Goal: Transaction & Acquisition: Subscribe to service/newsletter

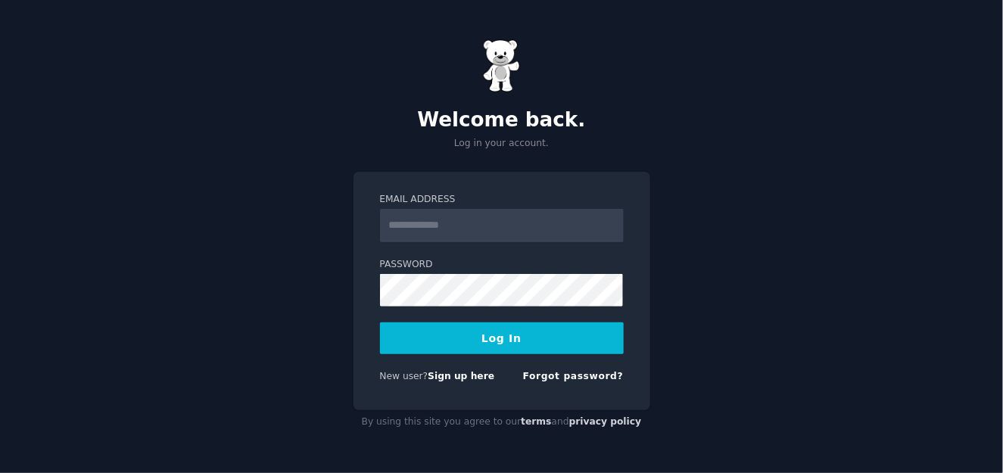
click at [453, 221] on input "Email Address" at bounding box center [502, 225] width 244 height 33
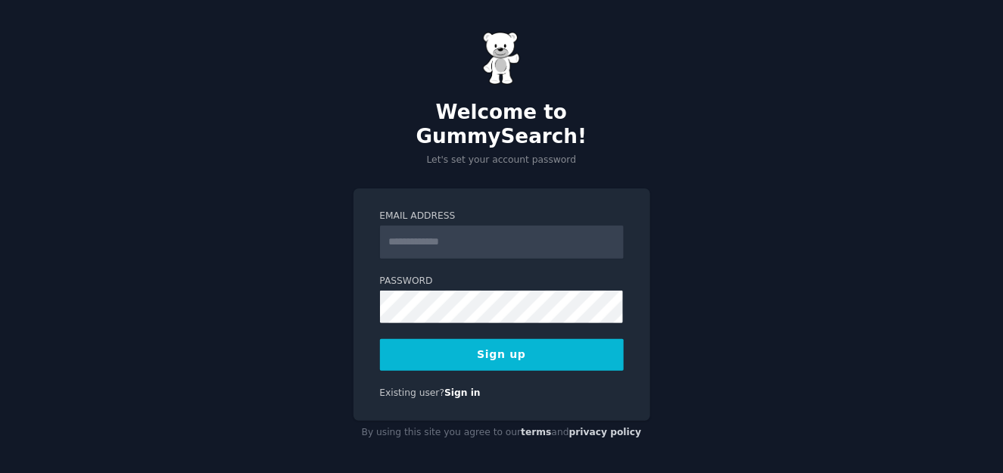
click at [443, 225] on input "Email Address" at bounding box center [502, 241] width 244 height 33
type input "**********"
click at [536, 339] on button "Sign up" at bounding box center [502, 355] width 244 height 32
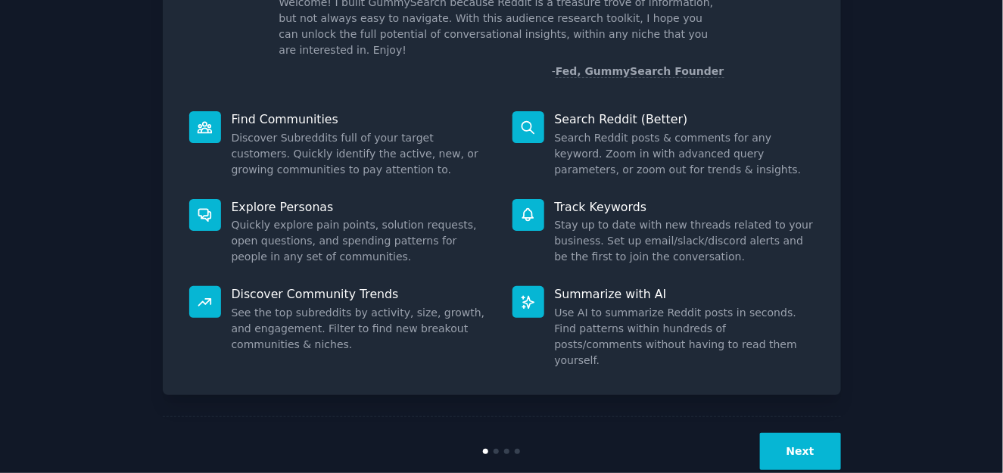
click at [802, 433] on button "Next" at bounding box center [800, 451] width 81 height 37
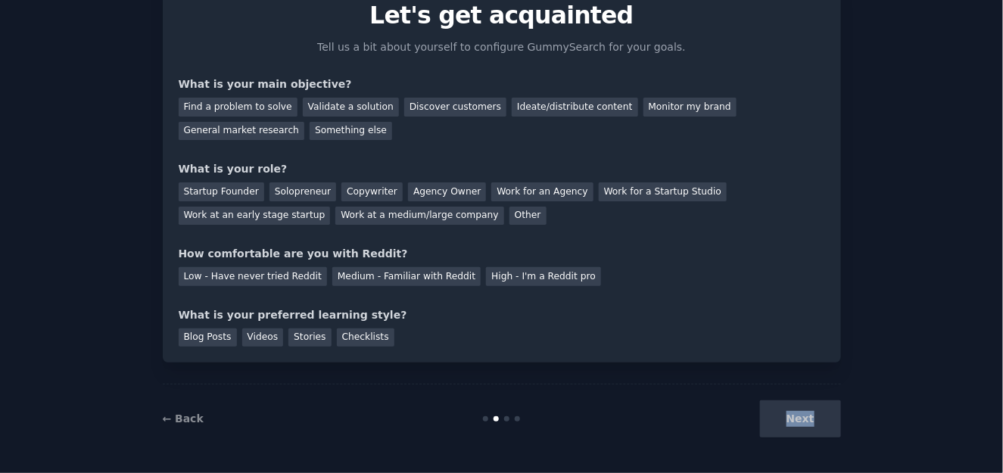
click at [804, 416] on div "Next" at bounding box center [727, 418] width 226 height 37
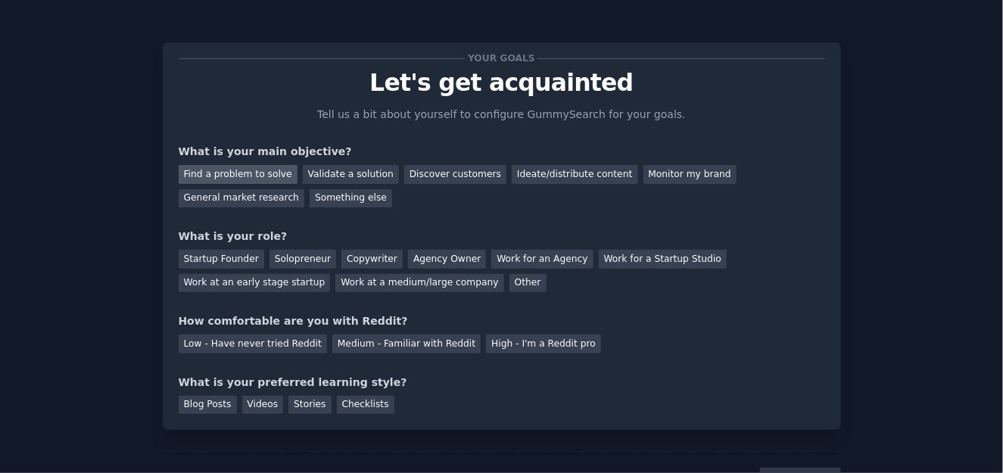
click at [268, 178] on div "Find a problem to solve" at bounding box center [238, 174] width 119 height 19
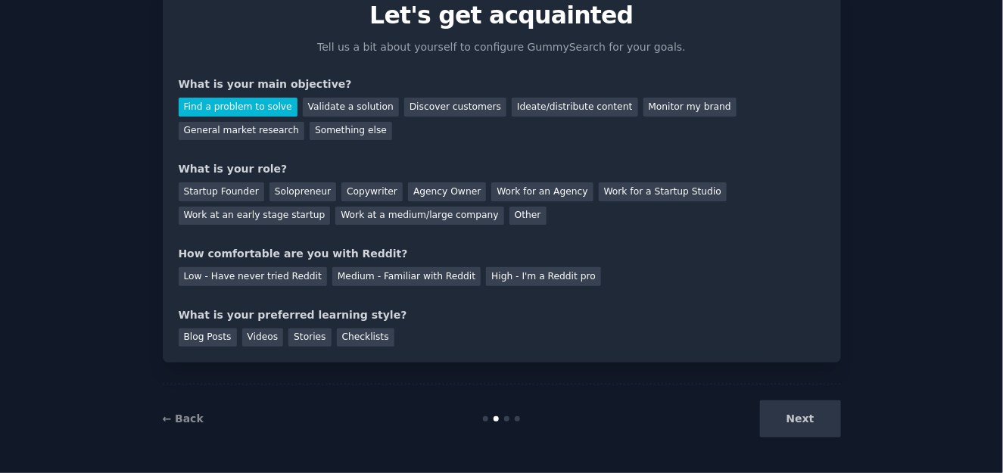
click at [777, 416] on div "Next" at bounding box center [727, 418] width 226 height 37
click at [791, 411] on div "Next" at bounding box center [727, 418] width 226 height 37
click at [230, 188] on div "Startup Founder" at bounding box center [222, 191] width 86 height 19
click at [486, 277] on div "High - I'm a Reddit pro" at bounding box center [543, 276] width 115 height 19
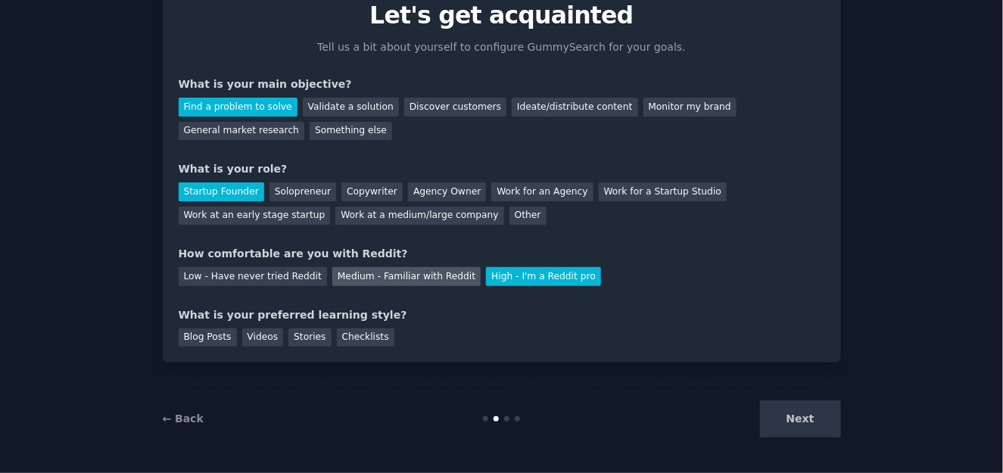
click at [375, 270] on div "Medium - Familiar with Reddit" at bounding box center [406, 276] width 148 height 19
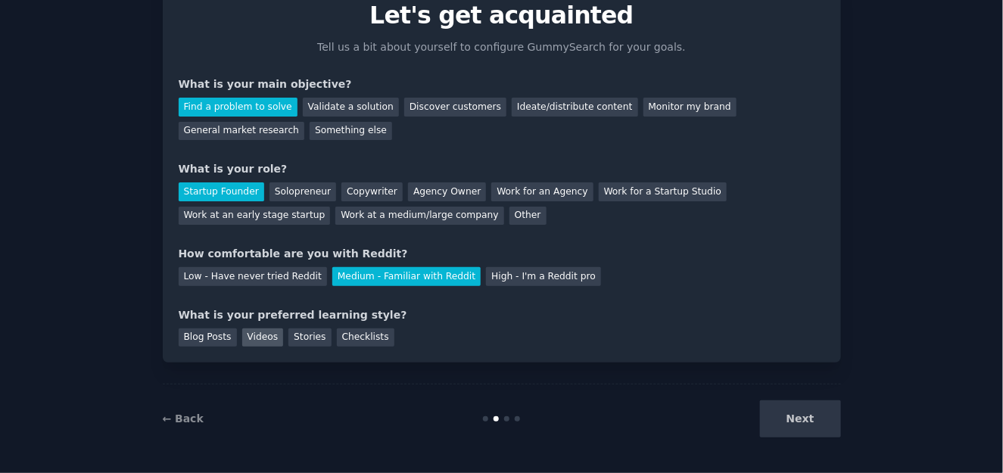
click at [266, 336] on div "Videos" at bounding box center [263, 337] width 42 height 19
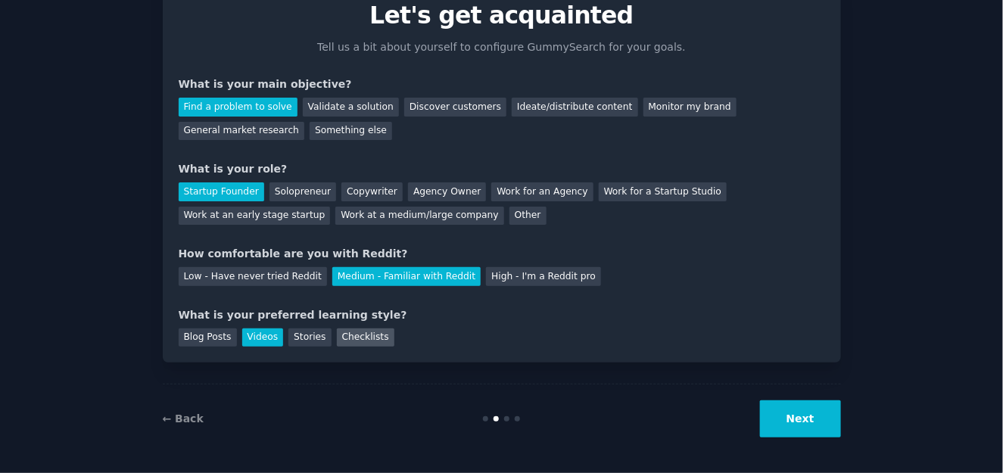
click at [369, 334] on div "Checklists" at bounding box center [366, 337] width 58 height 19
click at [288, 339] on div "Stories" at bounding box center [309, 337] width 42 height 19
click at [266, 339] on div "Videos" at bounding box center [263, 337] width 42 height 19
click at [816, 418] on button "Next" at bounding box center [800, 418] width 81 height 37
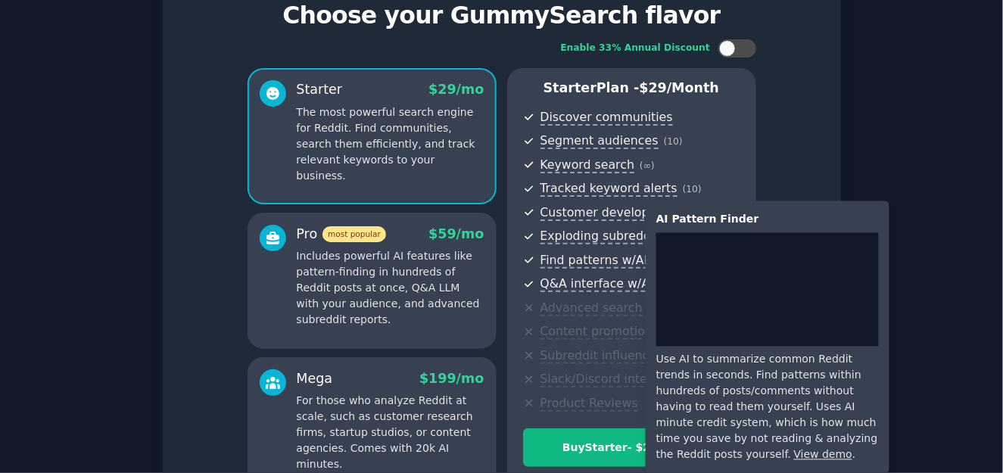
scroll to position [230, 0]
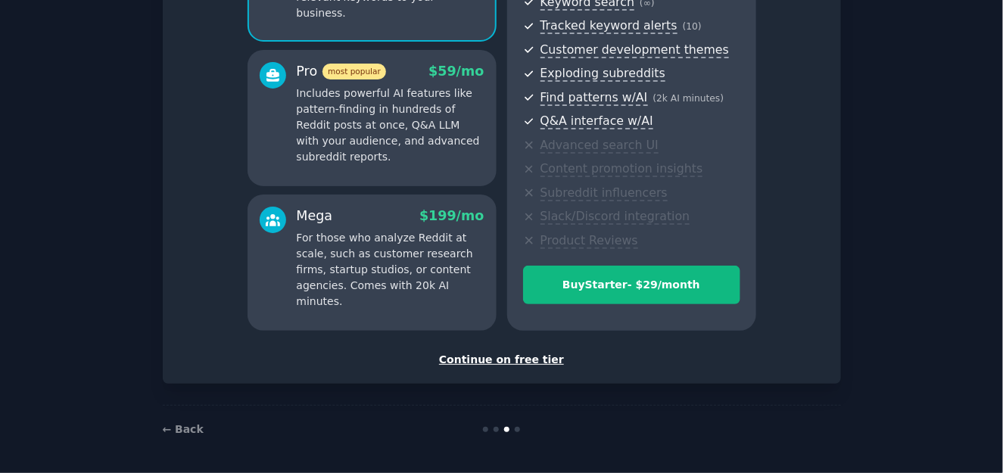
click at [535, 355] on div "Continue on free tier" at bounding box center [502, 360] width 646 height 16
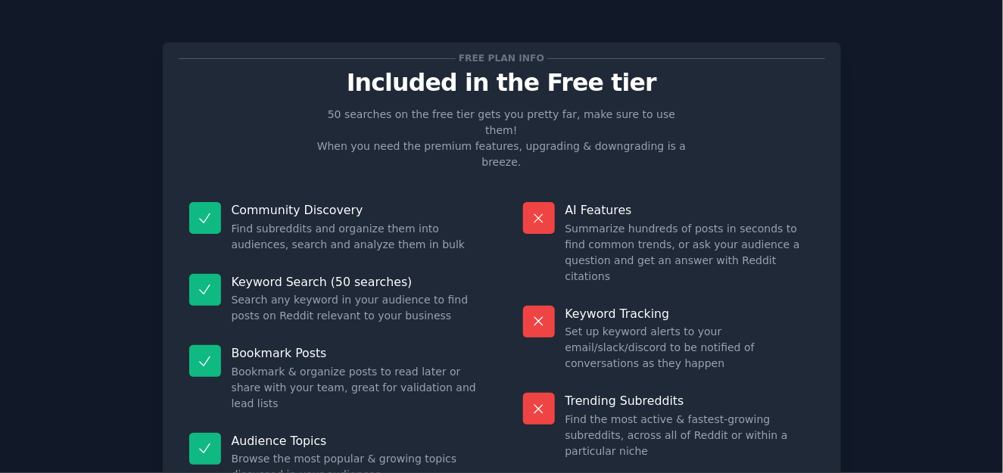
scroll to position [115, 0]
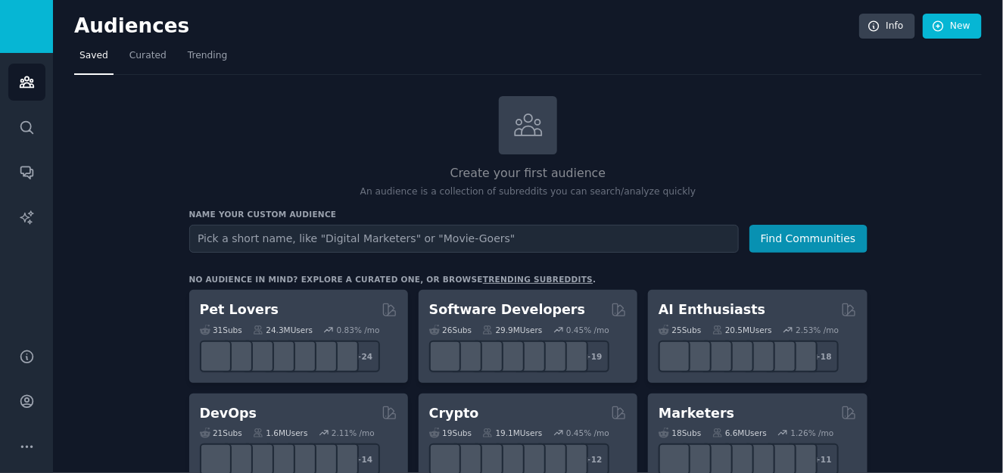
scroll to position [151, 0]
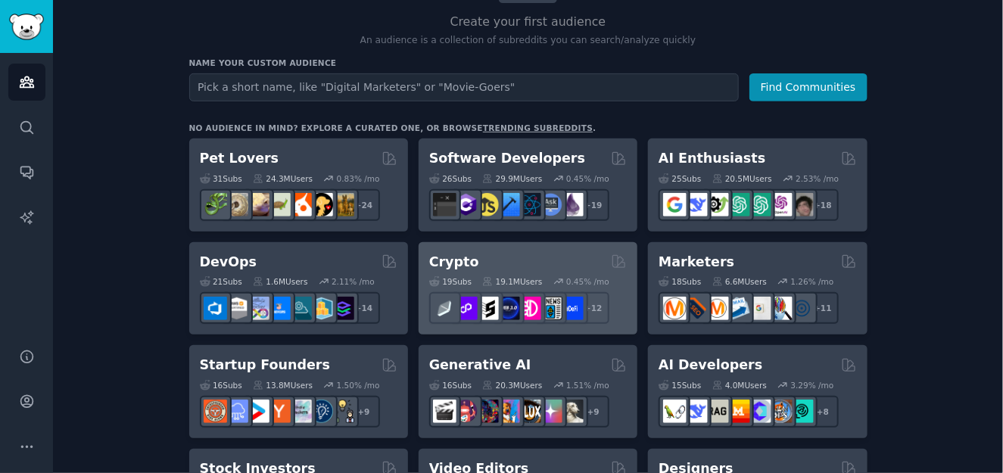
click at [457, 258] on h2 "Crypto" at bounding box center [454, 262] width 50 height 19
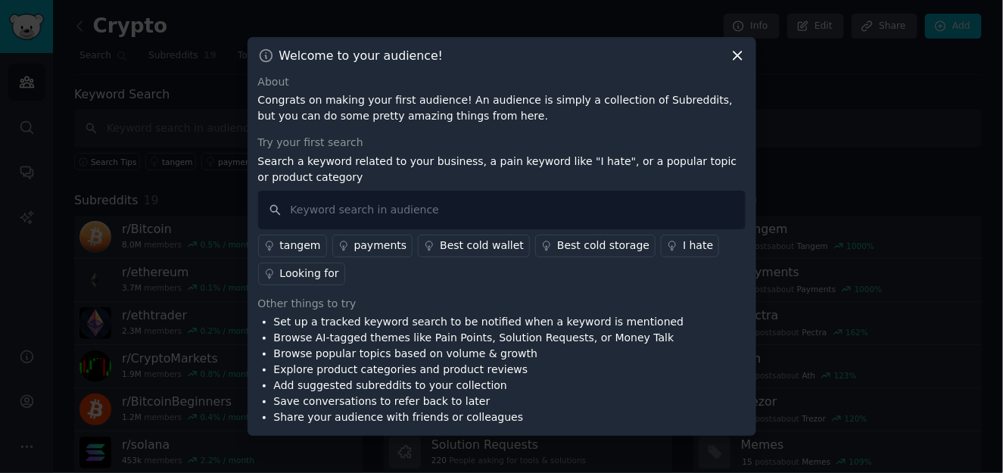
click at [735, 60] on icon at bounding box center [737, 56] width 16 height 16
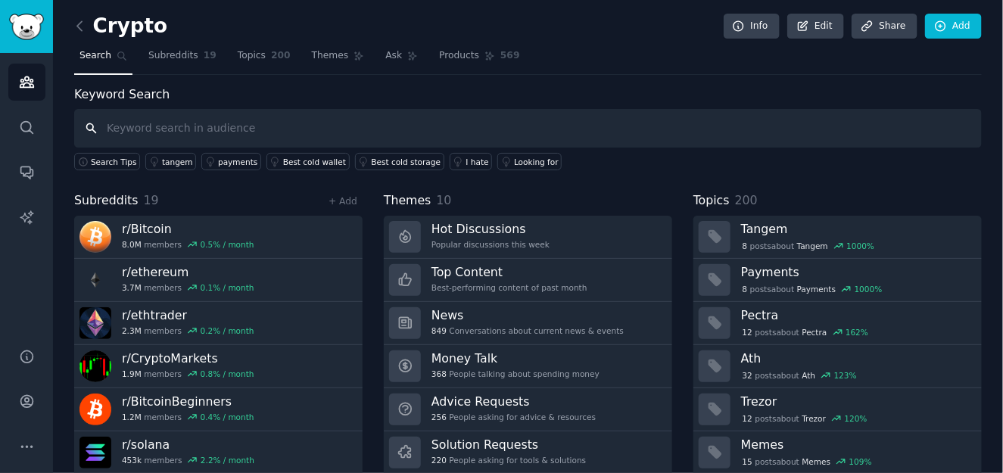
scroll to position [45, 0]
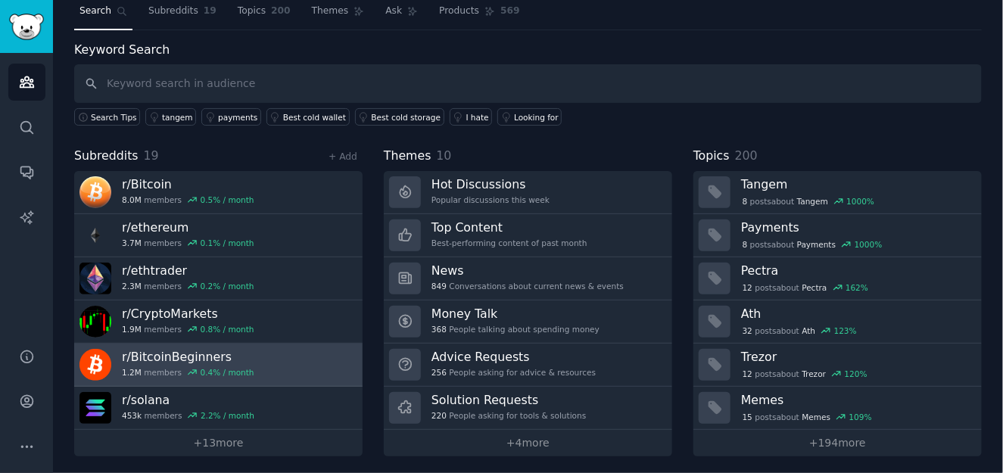
click at [128, 349] on h3 "r/ BitcoinBeginners" at bounding box center [188, 357] width 132 height 16
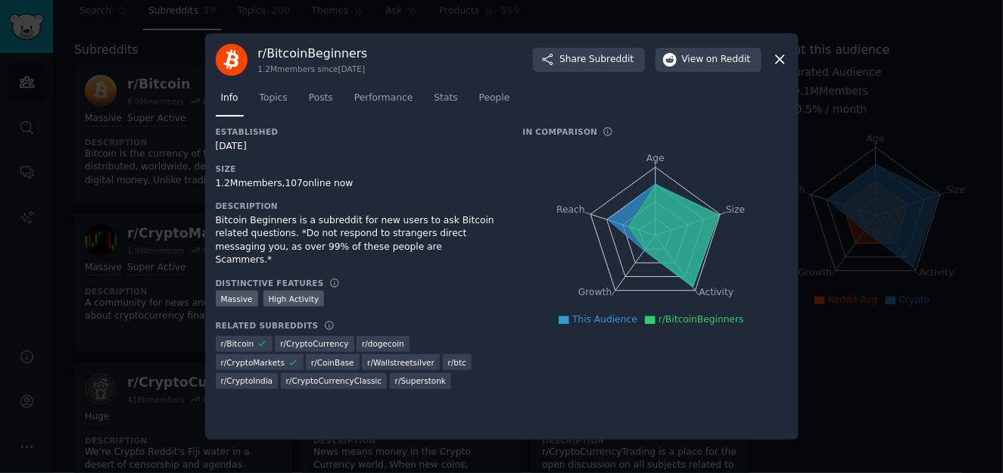
click at [782, 57] on icon at bounding box center [780, 60] width 8 height 8
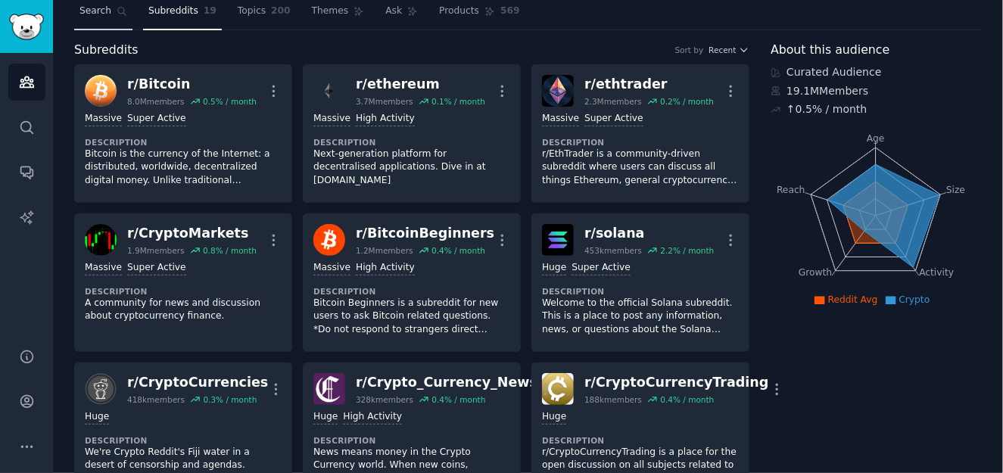
click at [107, 8] on span "Search" at bounding box center [95, 12] width 32 height 14
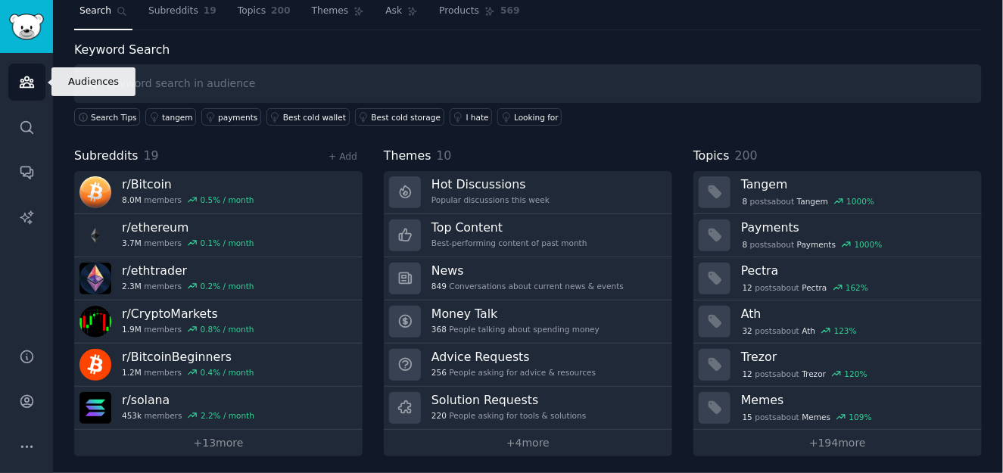
click at [35, 88] on link "Audiences" at bounding box center [26, 82] width 37 height 37
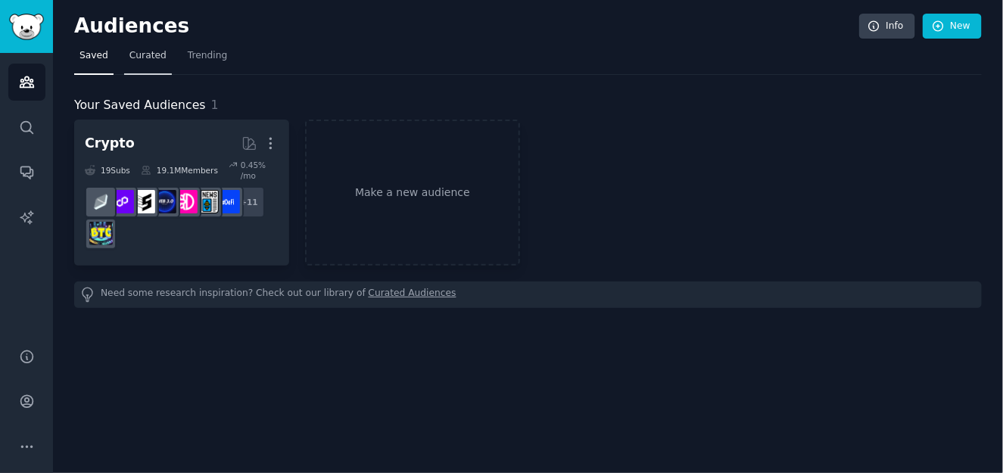
click at [154, 54] on span "Curated" at bounding box center [147, 56] width 37 height 14
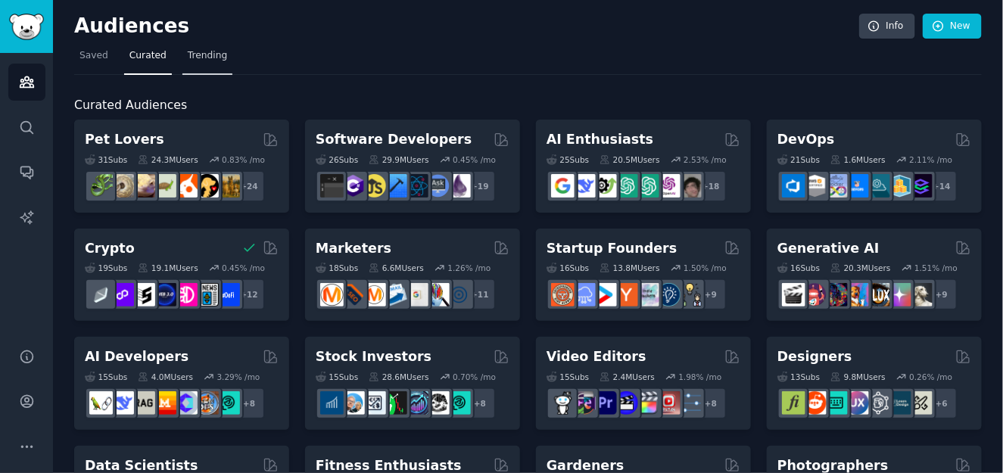
click at [201, 54] on span "Trending" at bounding box center [207, 56] width 39 height 14
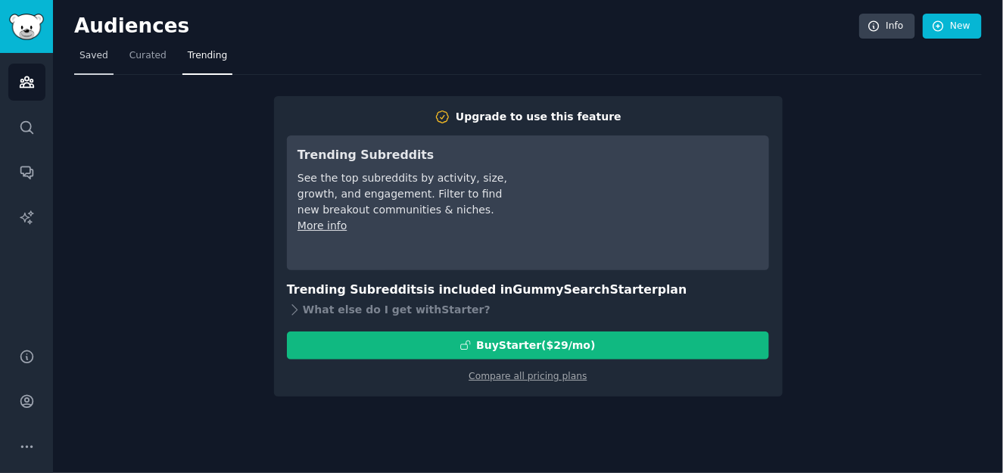
click at [92, 50] on span "Saved" at bounding box center [93, 56] width 29 height 14
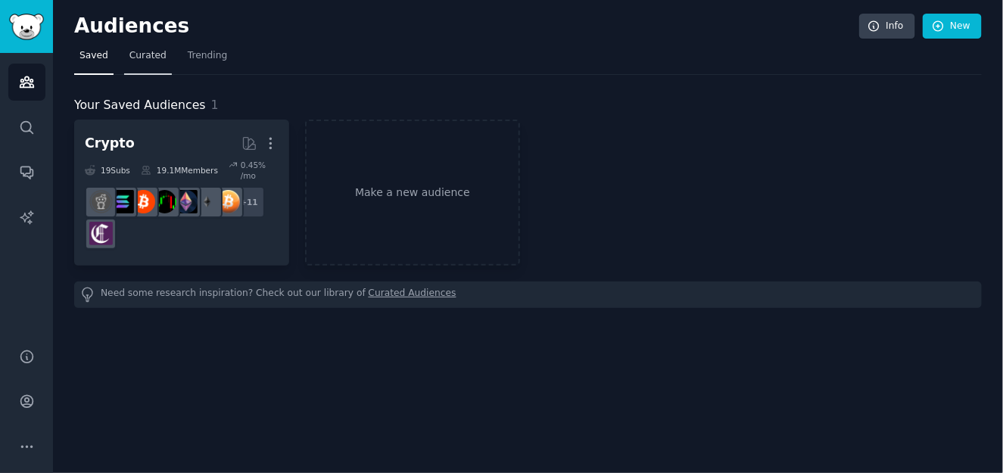
click at [151, 60] on span "Curated" at bounding box center [147, 56] width 37 height 14
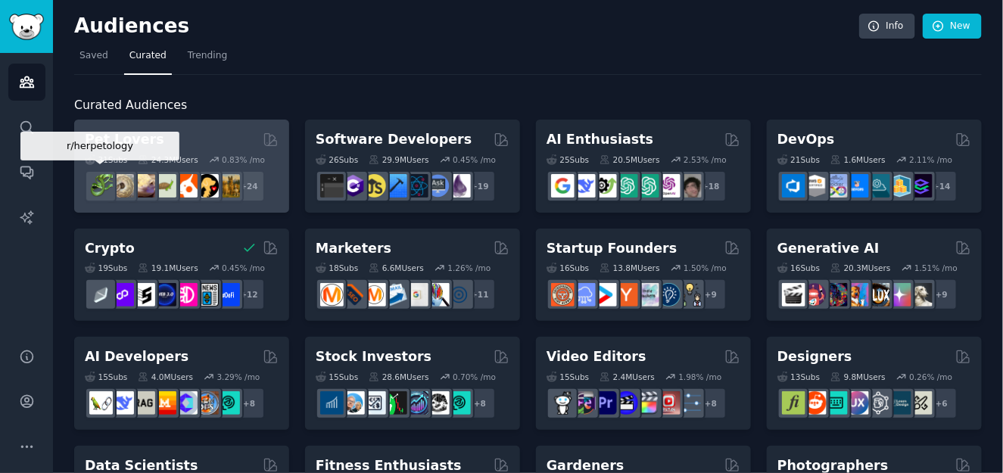
click at [100, 185] on img at bounding box center [100, 185] width 23 height 23
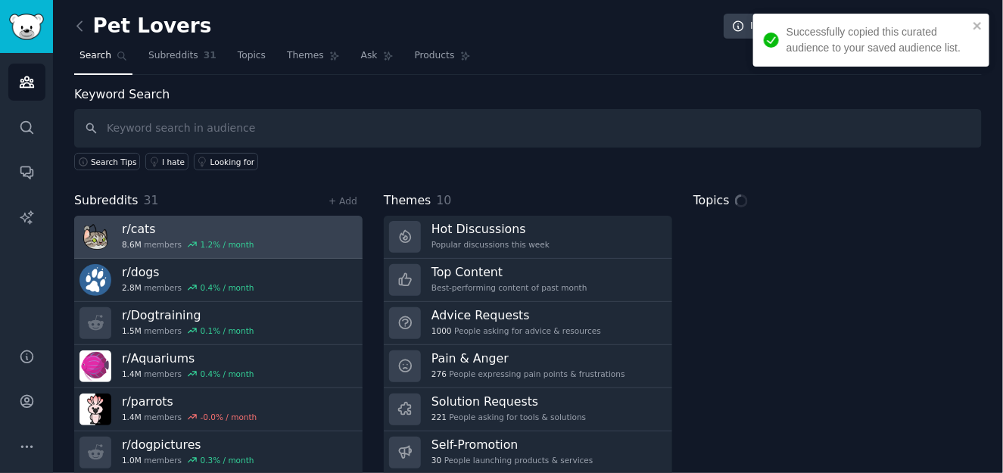
click at [140, 228] on h3 "r/ cats" at bounding box center [188, 229] width 132 height 16
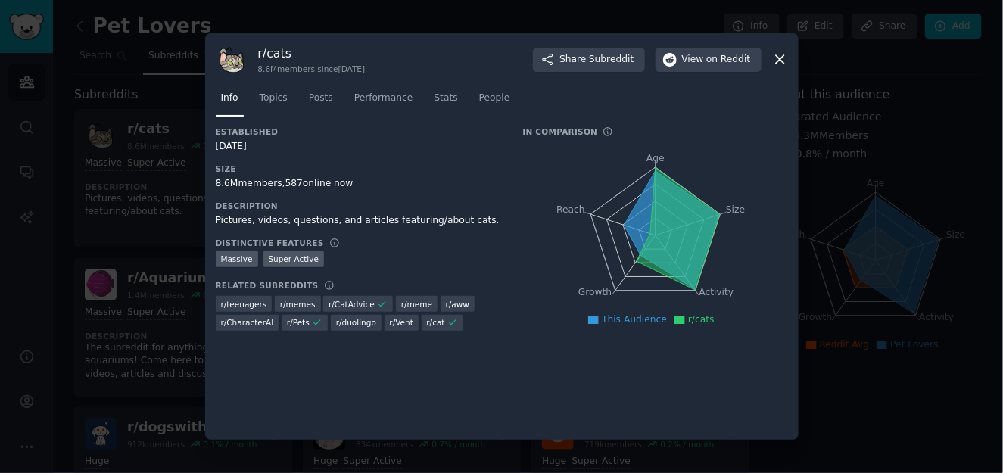
click at [780, 53] on icon at bounding box center [780, 59] width 16 height 16
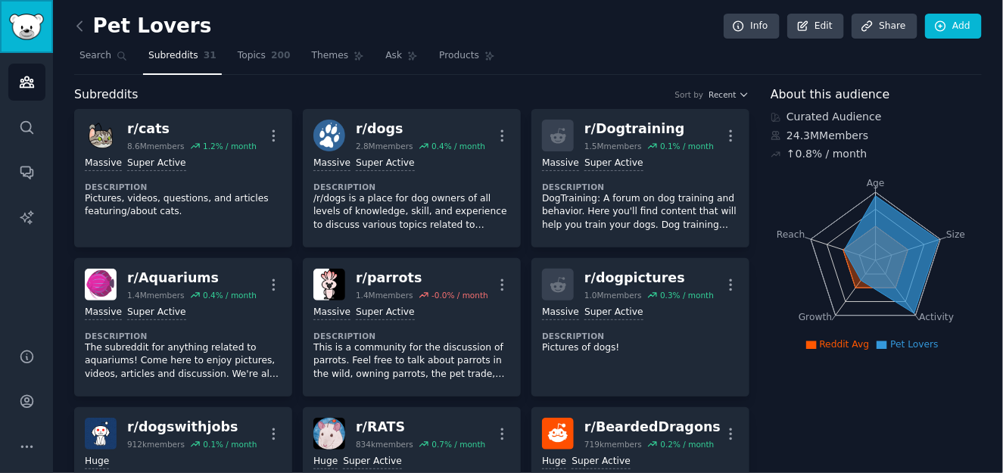
click at [28, 19] on img "Sidebar" at bounding box center [26, 27] width 35 height 26
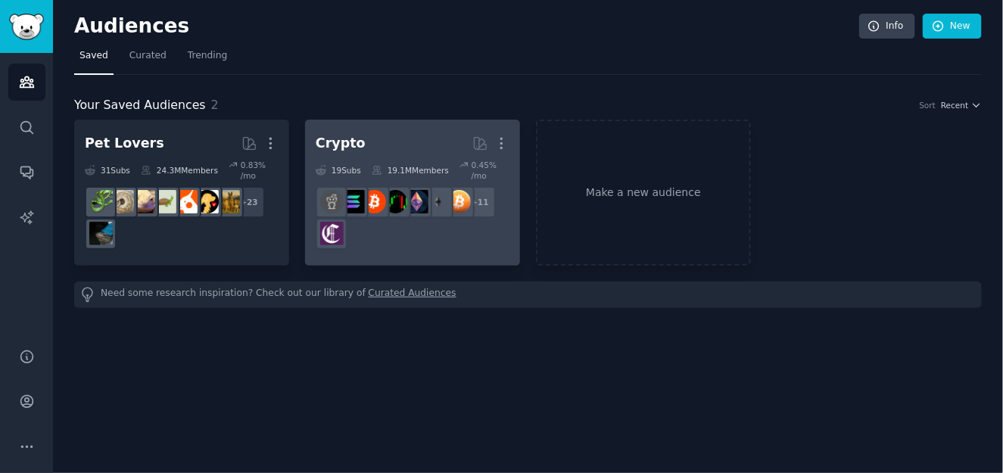
click at [388, 130] on h2 "Crypto Curated by GummySearch More" at bounding box center [413, 143] width 194 height 26
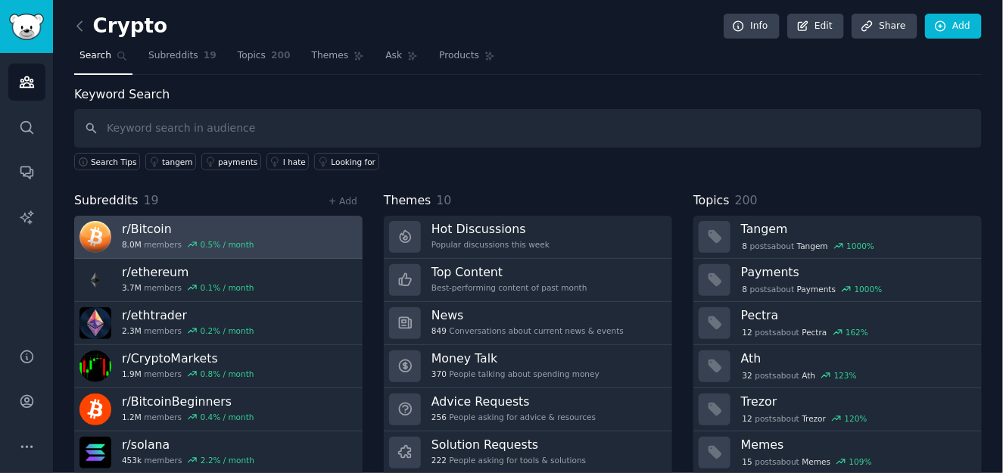
scroll to position [45, 0]
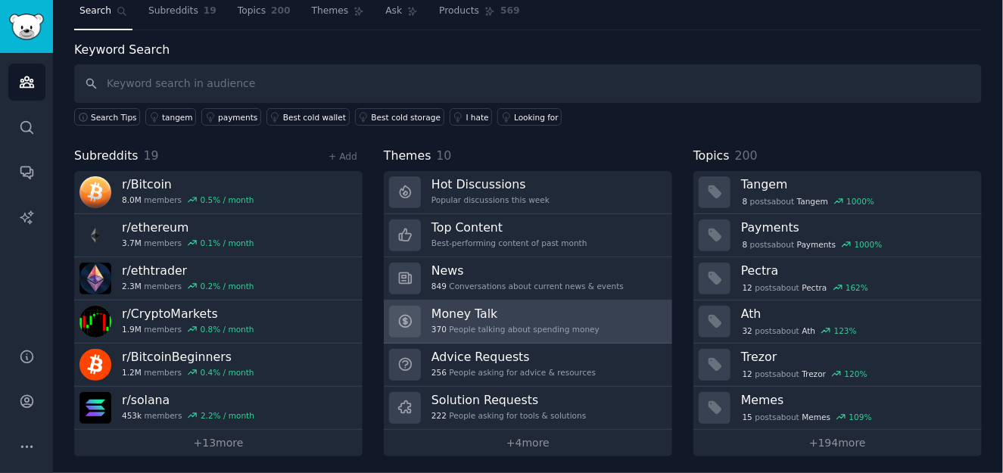
click at [589, 309] on link "Money Talk 370 People talking about spending money" at bounding box center [528, 321] width 288 height 43
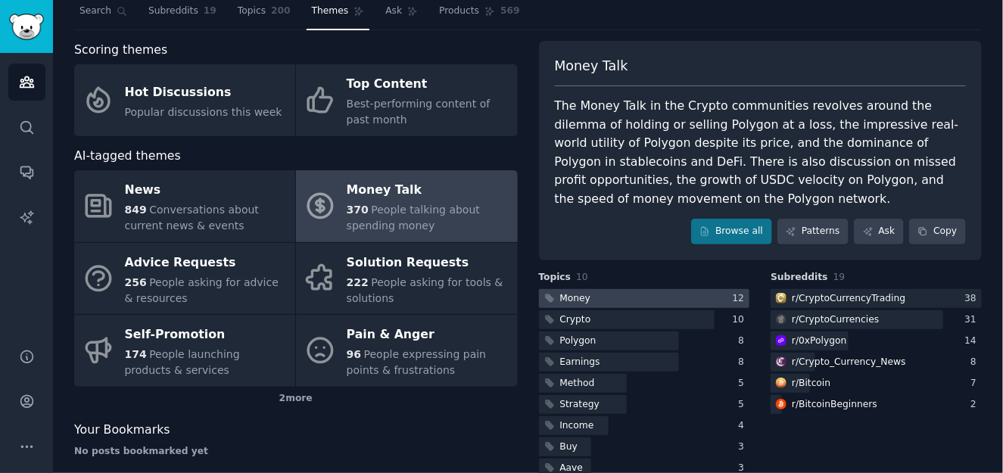
click at [663, 294] on div at bounding box center [644, 298] width 211 height 19
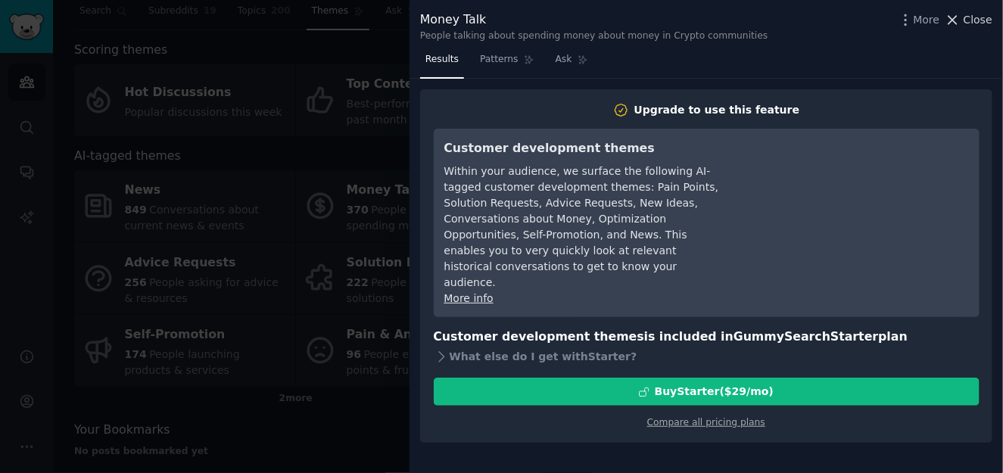
click at [985, 23] on span "Close" at bounding box center [977, 20] width 29 height 16
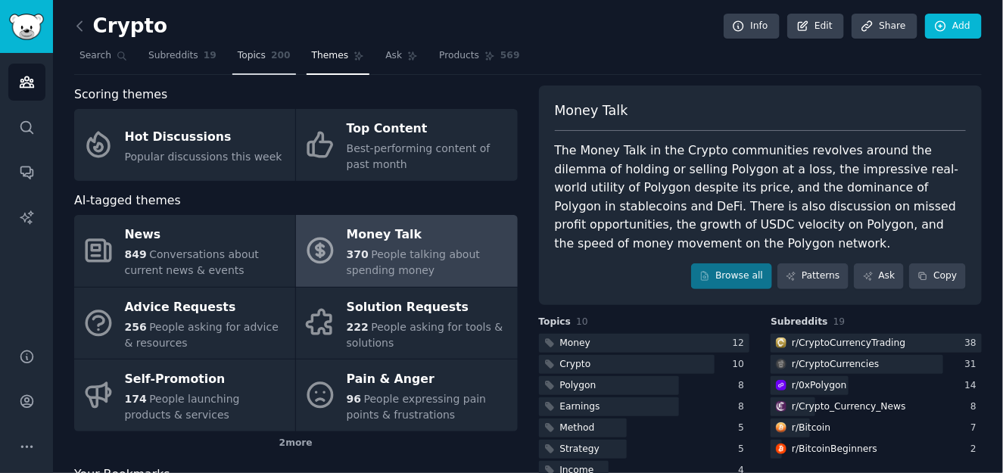
click at [251, 57] on span "Topics" at bounding box center [252, 56] width 28 height 14
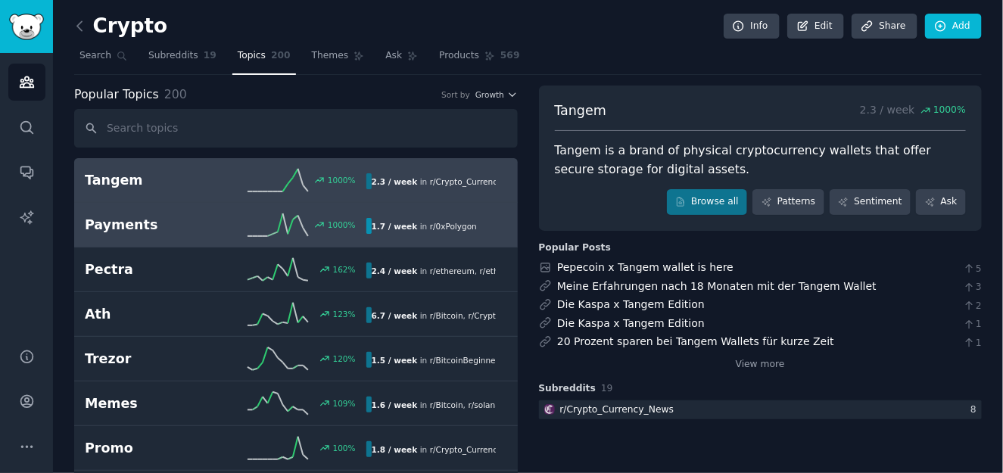
click at [182, 230] on h2 "Payments" at bounding box center [155, 225] width 141 height 19
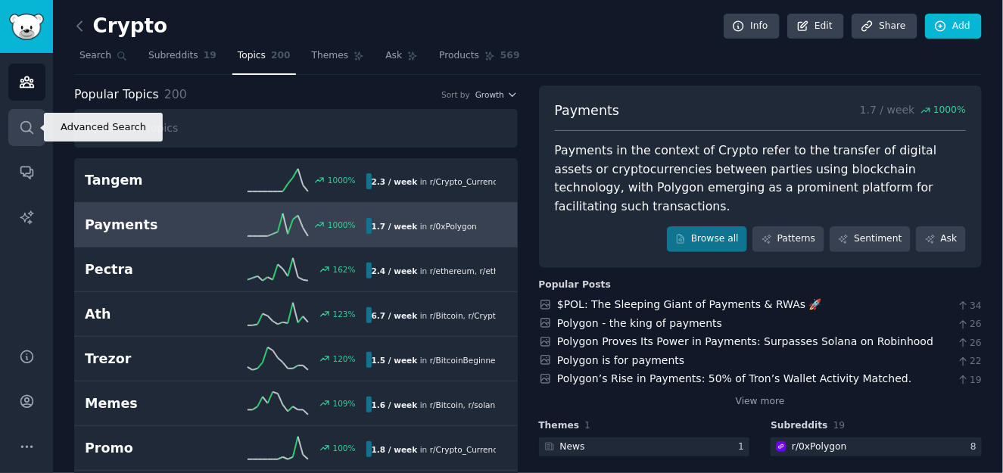
click at [34, 123] on link "Search" at bounding box center [26, 127] width 37 height 37
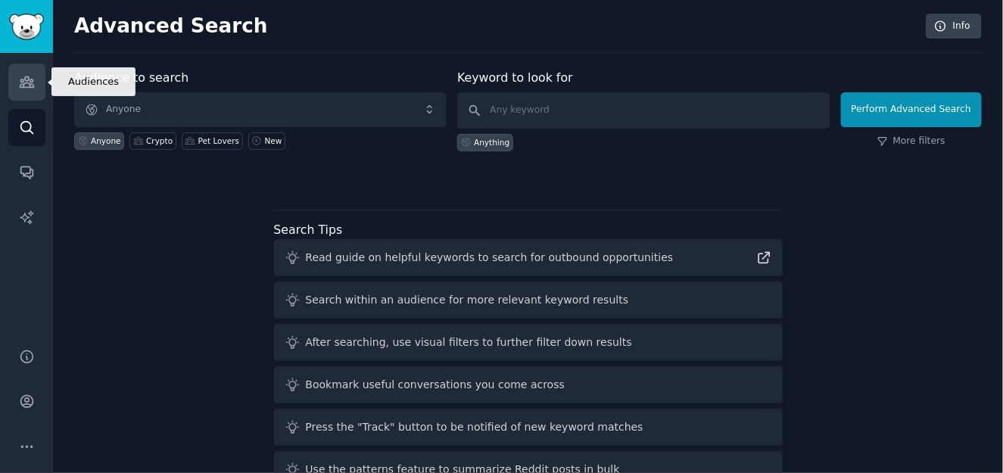
click at [31, 85] on icon "Sidebar" at bounding box center [27, 82] width 16 height 16
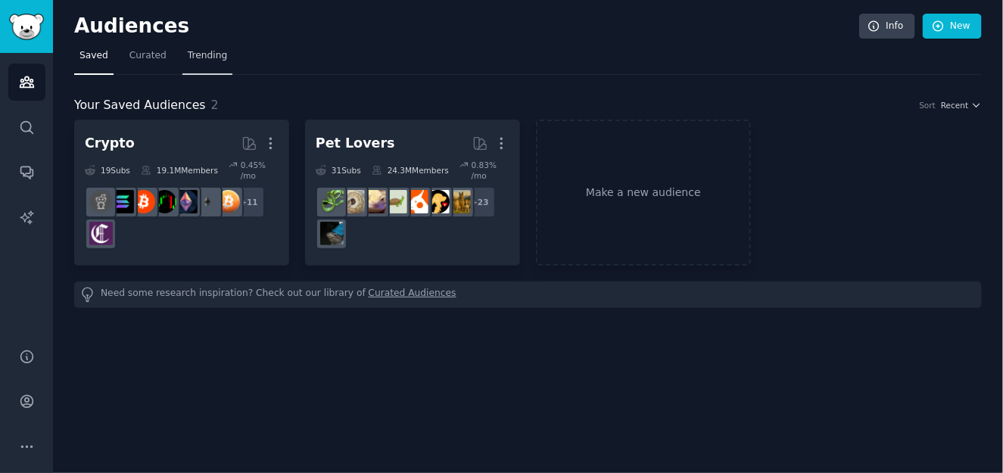
click at [198, 55] on span "Trending" at bounding box center [207, 56] width 39 height 14
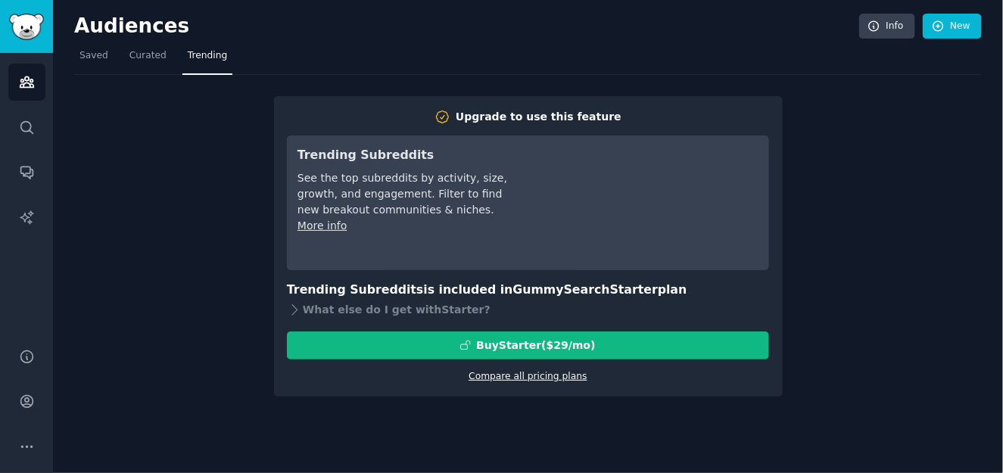
click at [570, 376] on link "Compare all pricing plans" at bounding box center [527, 376] width 118 height 11
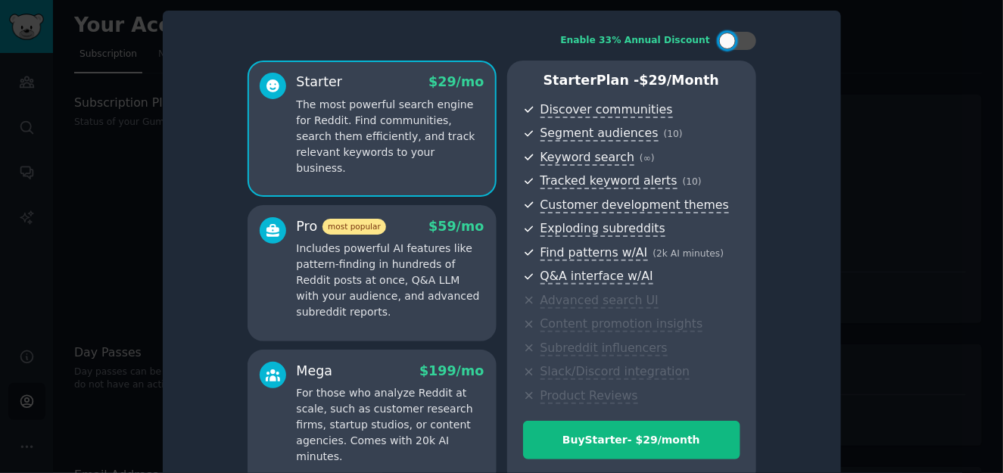
click at [950, 103] on div at bounding box center [501, 236] width 1003 height 473
